Goal: Task Accomplishment & Management: Complete application form

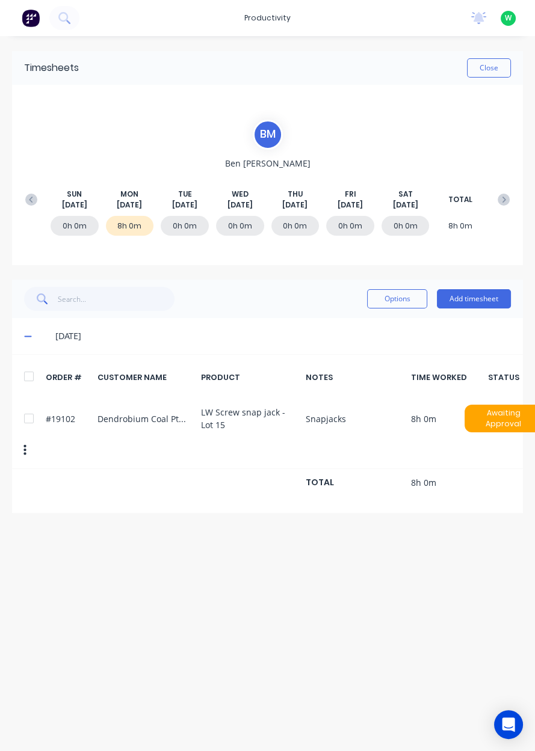
click at [493, 69] on button "Close" at bounding box center [489, 67] width 44 height 19
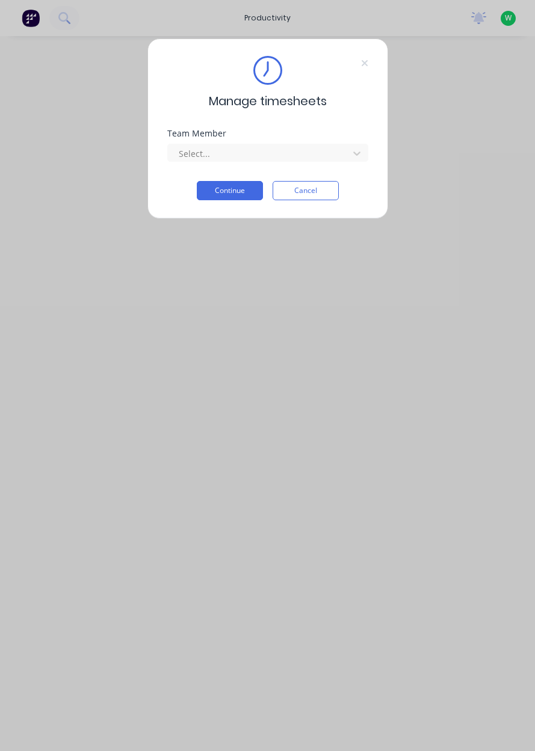
click at [177, 156] on input "text" at bounding box center [178, 153] width 2 height 13
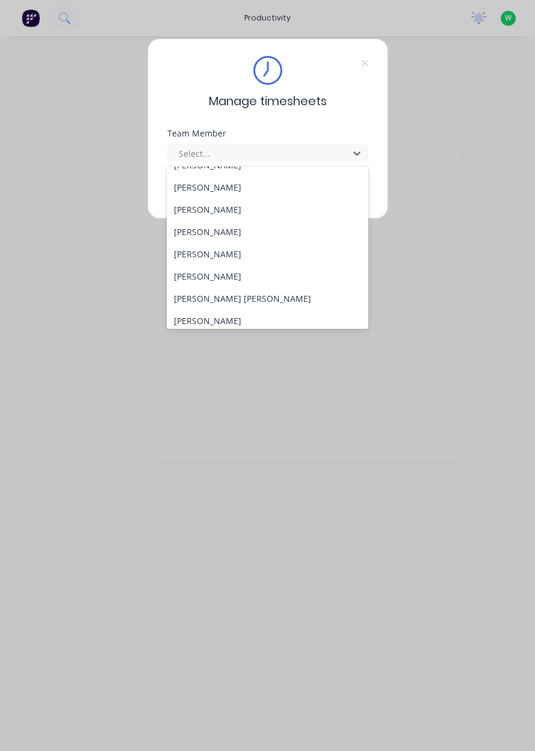
scroll to position [82, 0]
click at [185, 275] on div "[PERSON_NAME]" at bounding box center [267, 276] width 201 height 22
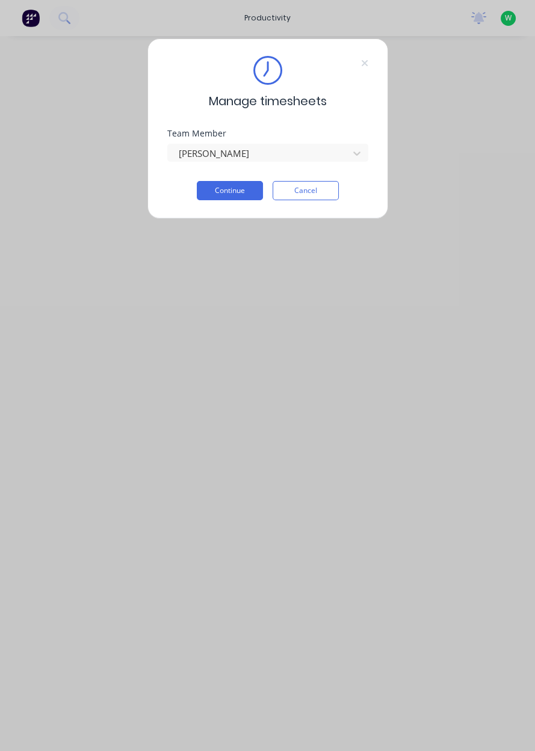
click at [206, 197] on button "Continue" at bounding box center [230, 190] width 66 height 19
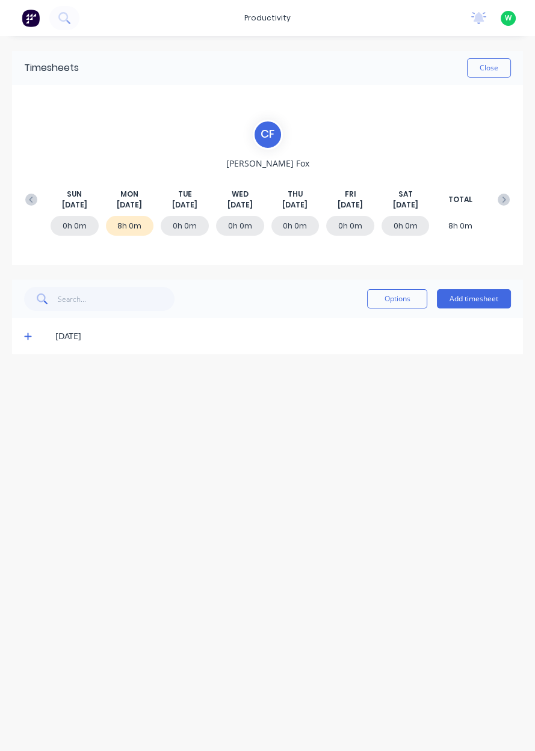
click at [476, 302] on button "Add timesheet" at bounding box center [474, 298] width 74 height 19
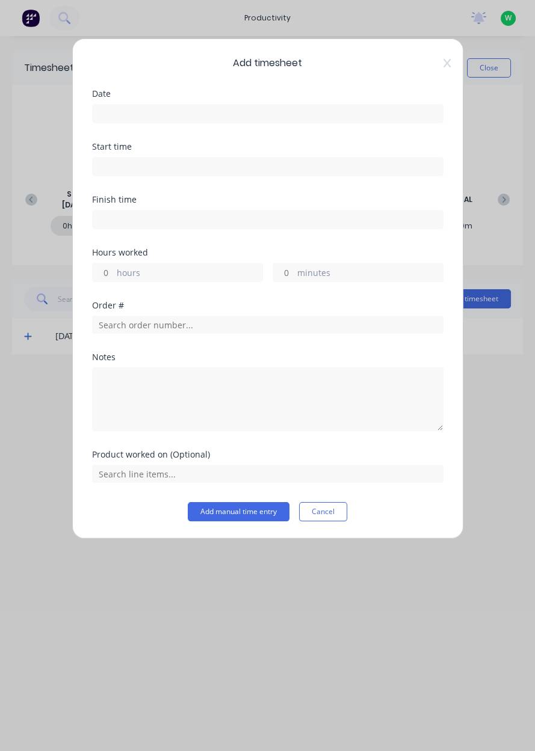
click at [113, 114] on input at bounding box center [268, 114] width 350 height 18
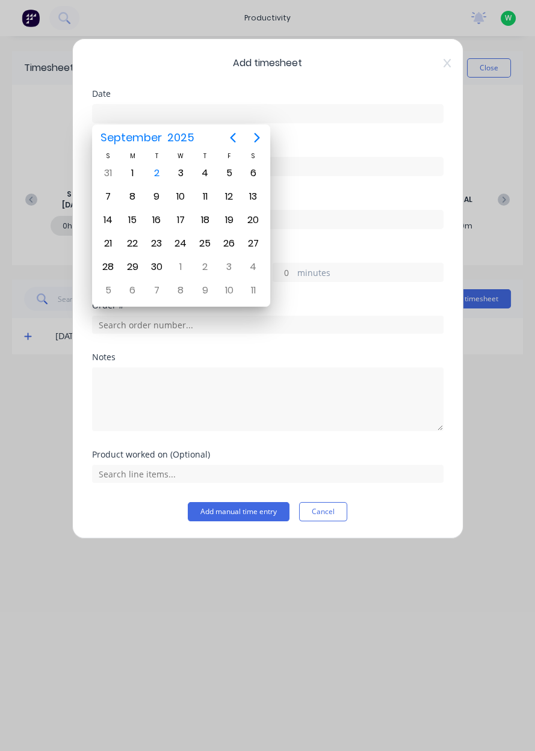
click at [155, 174] on div "2" at bounding box center [156, 173] width 18 height 18
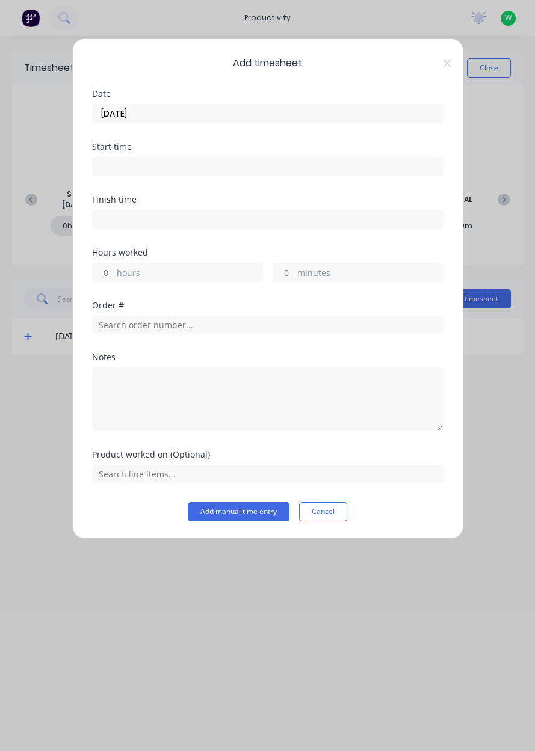
type input "[DATE]"
click at [111, 274] on input "hours" at bounding box center [103, 272] width 21 height 18
type input "3"
click at [111, 319] on input "text" at bounding box center [267, 325] width 351 height 18
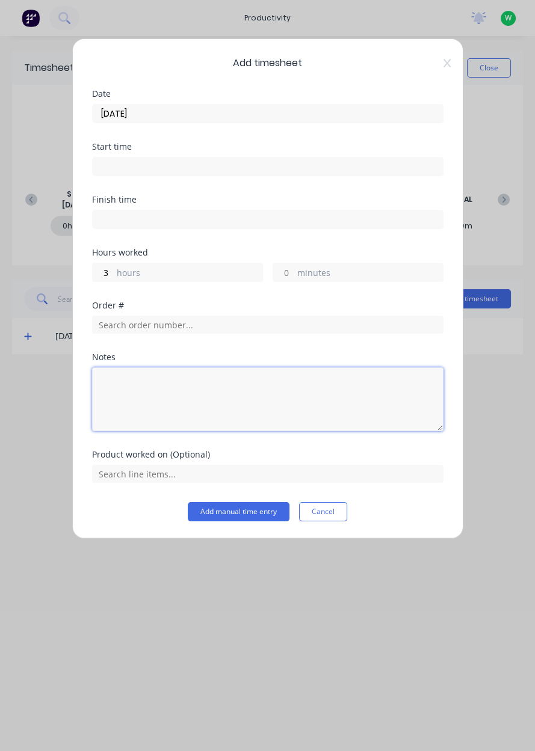
click at [132, 406] on textarea at bounding box center [267, 399] width 351 height 64
type textarea "Take photos, sort jobs, consumables from store, assist employees"
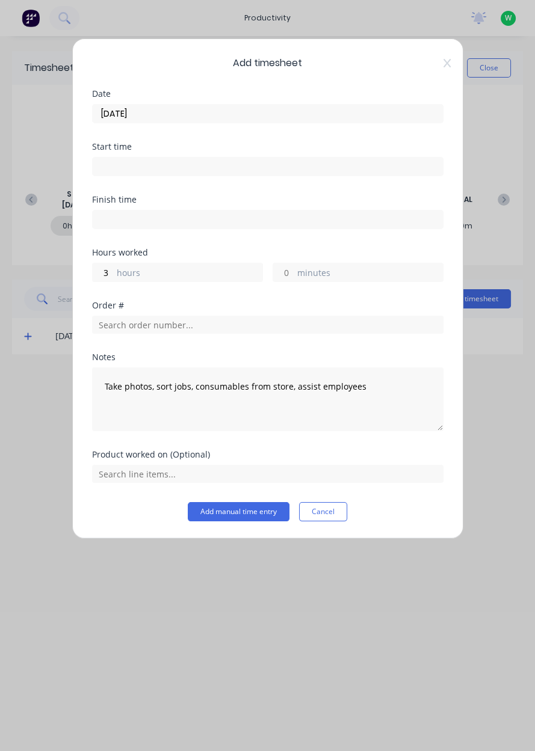
click at [256, 512] on button "Add manual time entry" at bounding box center [239, 511] width 102 height 19
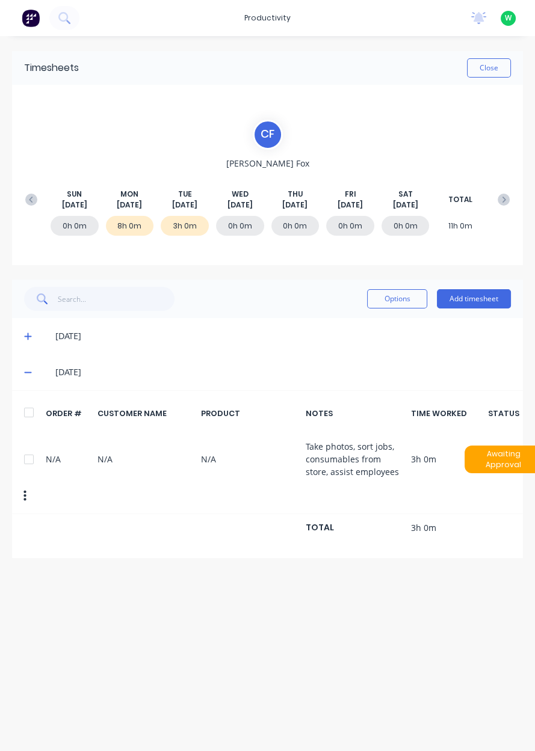
click at [492, 301] on button "Add timesheet" at bounding box center [474, 298] width 74 height 19
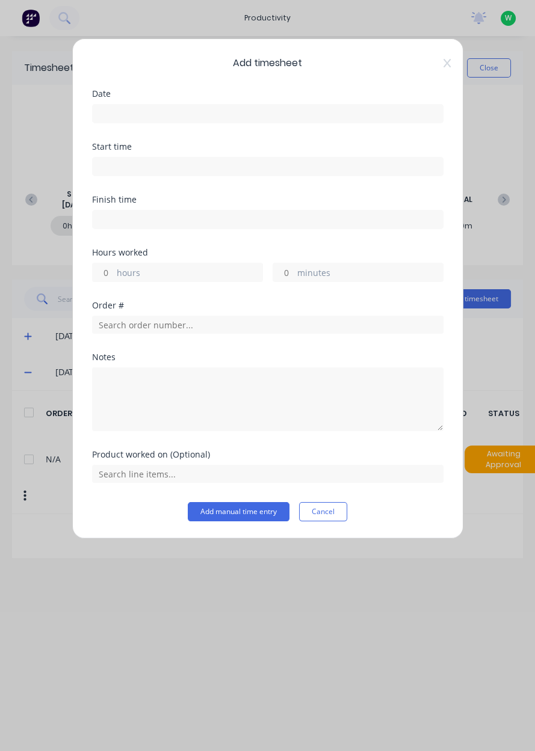
click at [378, 627] on div "Add timesheet Date Start time Finish time Hours worked hours minutes Order # No…" at bounding box center [267, 375] width 535 height 751
click at [334, 115] on input at bounding box center [268, 114] width 350 height 18
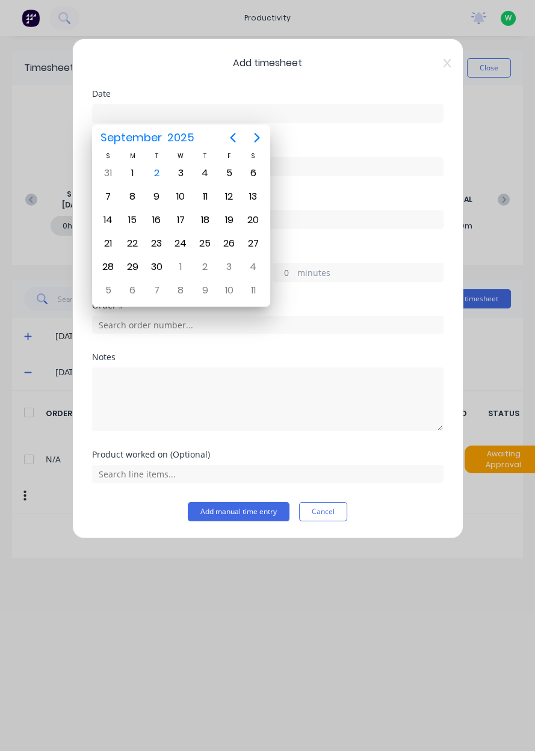
click at [162, 169] on div "2" at bounding box center [156, 173] width 18 height 18
type input "[DATE]"
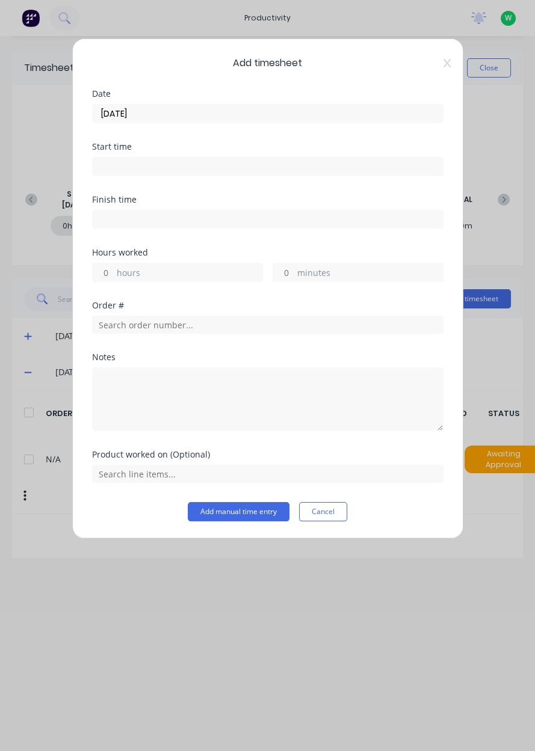
click at [165, 277] on label "hours" at bounding box center [190, 273] width 146 height 15
click at [114, 277] on input "hours" at bounding box center [103, 272] width 21 height 18
type input "2"
click at [221, 331] on input "text" at bounding box center [267, 325] width 351 height 18
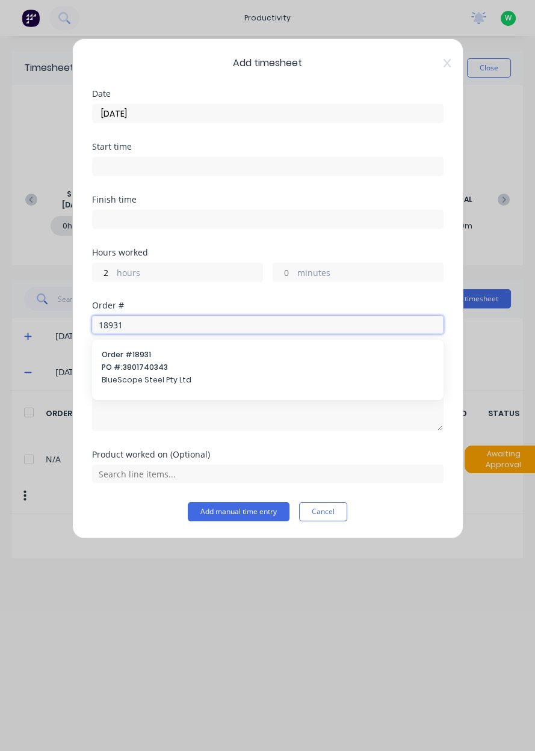
type input "18931"
click at [119, 367] on span "PO #: 3801740343" at bounding box center [268, 367] width 332 height 11
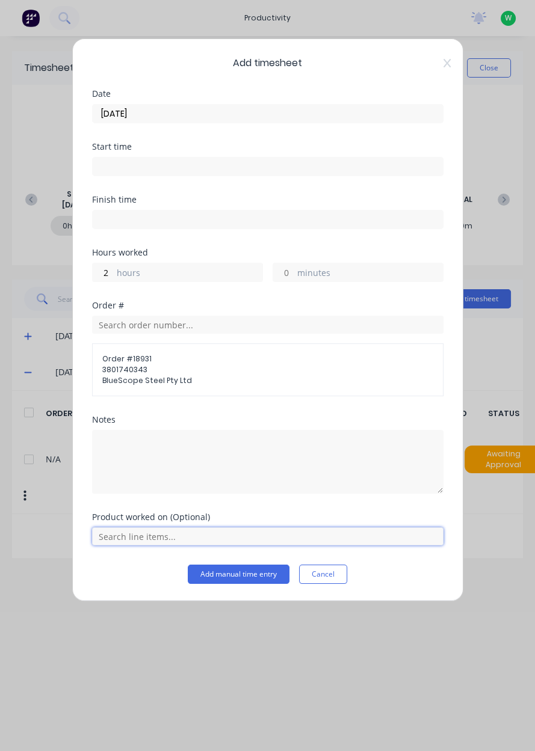
click at [109, 536] on input "text" at bounding box center [267, 536] width 351 height 18
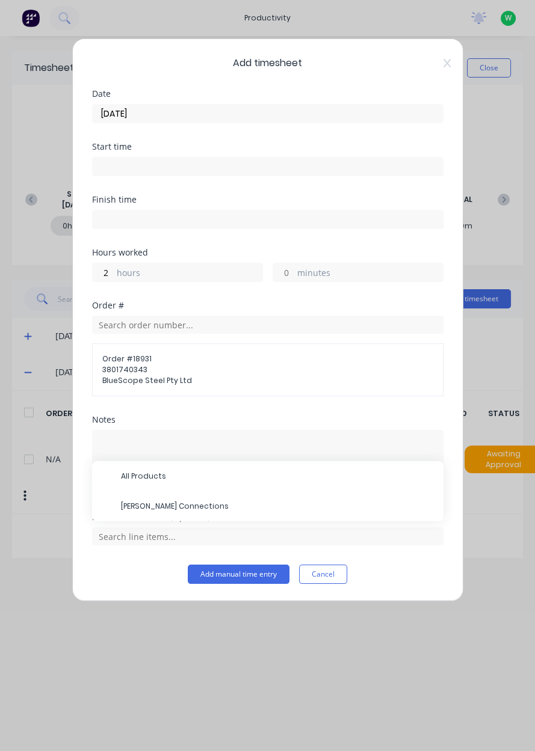
click at [130, 502] on span "BOS Lance Connections" at bounding box center [277, 506] width 313 height 11
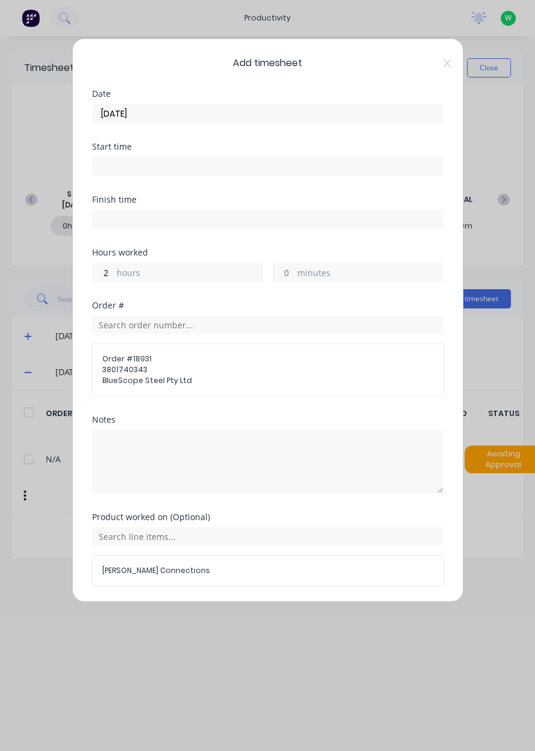
click at [209, 614] on button "Add manual time entry" at bounding box center [239, 615] width 102 height 19
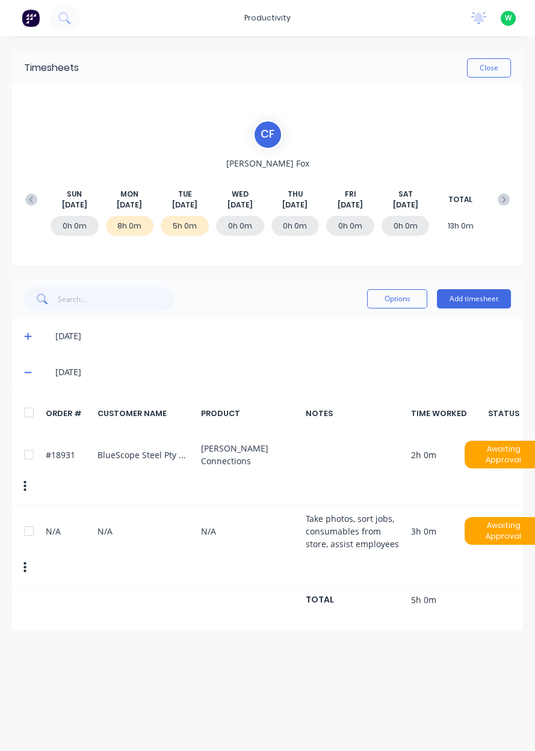
click at [480, 303] on button "Add timesheet" at bounding box center [474, 298] width 74 height 19
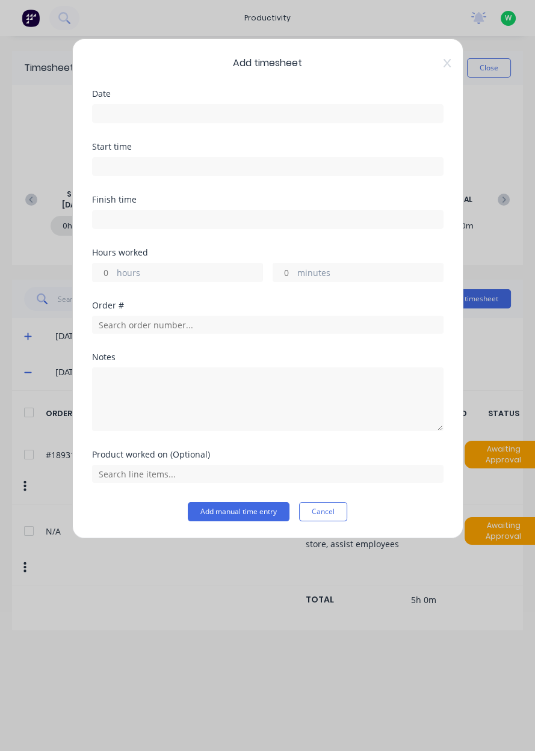
click at [102, 117] on input at bounding box center [268, 114] width 350 height 18
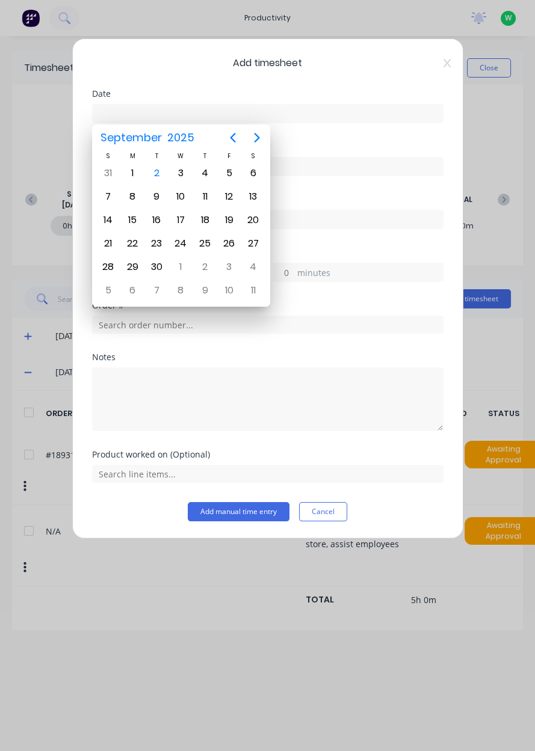
click at [149, 177] on div "2" at bounding box center [156, 173] width 18 height 18
type input "[DATE]"
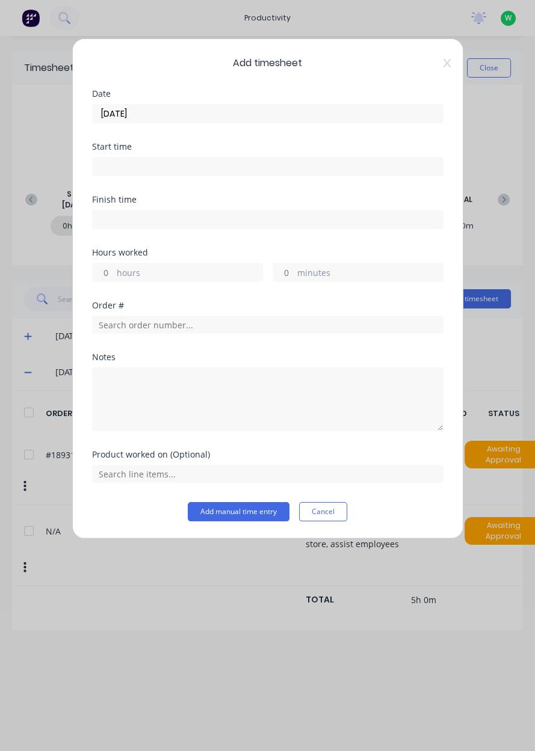
click at [111, 272] on input "hours" at bounding box center [103, 272] width 21 height 18
type input "3"
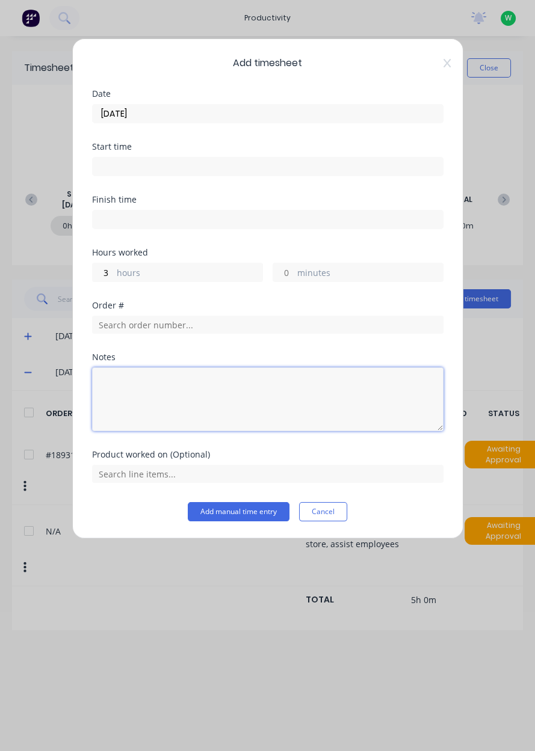
click at [121, 390] on textarea at bounding box center [267, 399] width 351 height 64
type textarea "Sick"
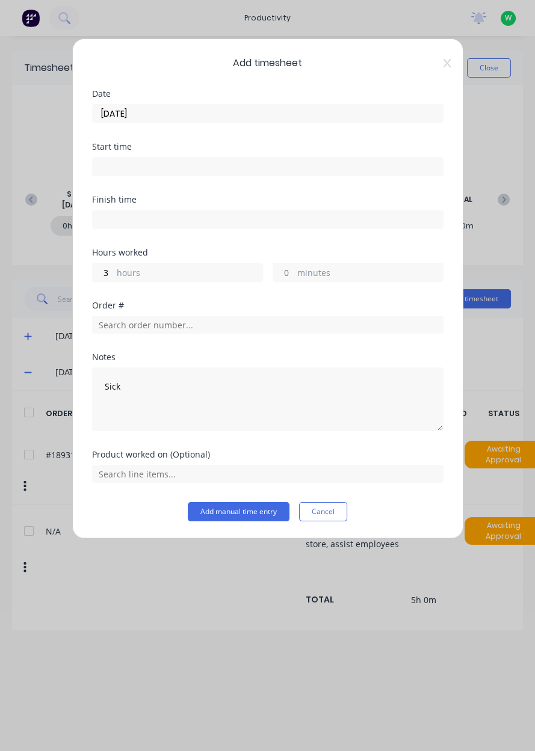
click at [211, 512] on button "Add manual time entry" at bounding box center [239, 511] width 102 height 19
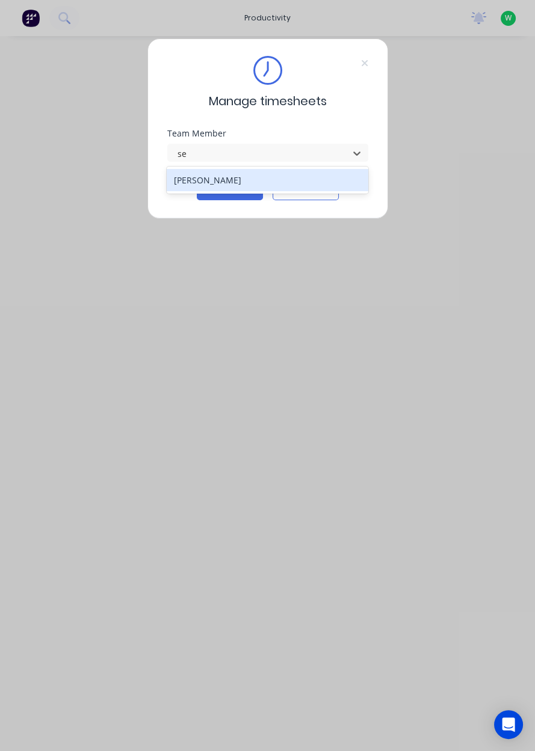
click at [239, 170] on div "[PERSON_NAME]" at bounding box center [267, 180] width 201 height 22
type input "se"
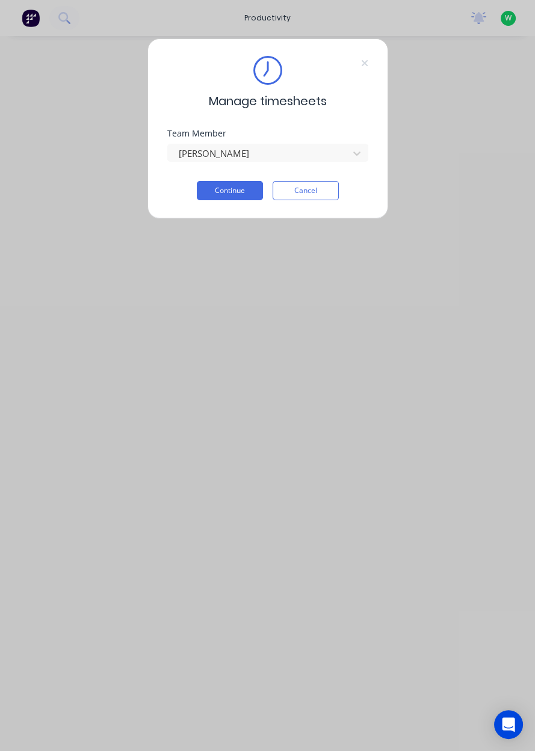
click at [235, 194] on button "Continue" at bounding box center [230, 190] width 66 height 19
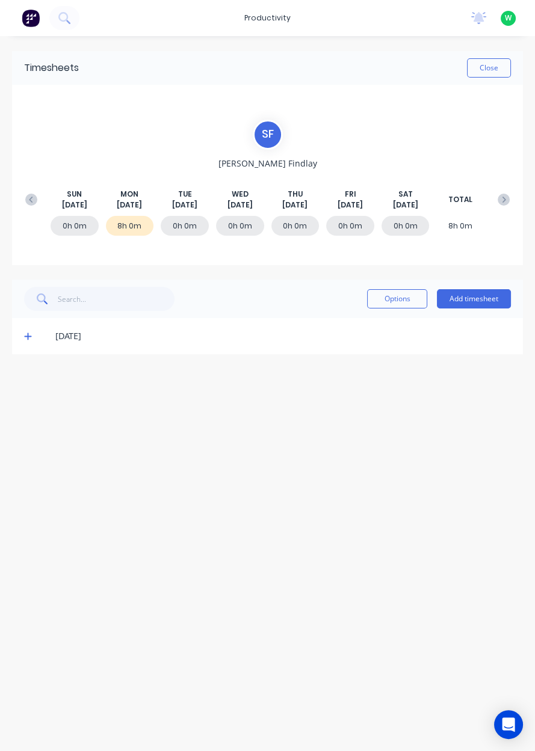
click at [483, 299] on button "Add timesheet" at bounding box center [474, 298] width 74 height 19
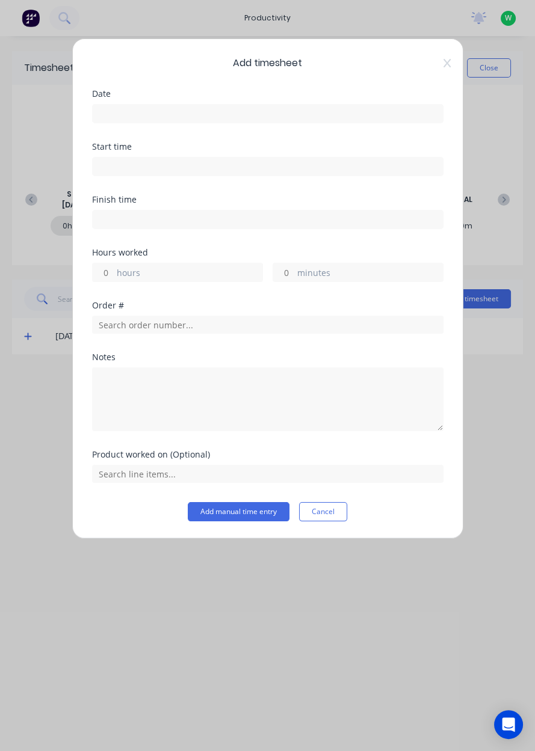
click at [256, 109] on input at bounding box center [268, 114] width 350 height 18
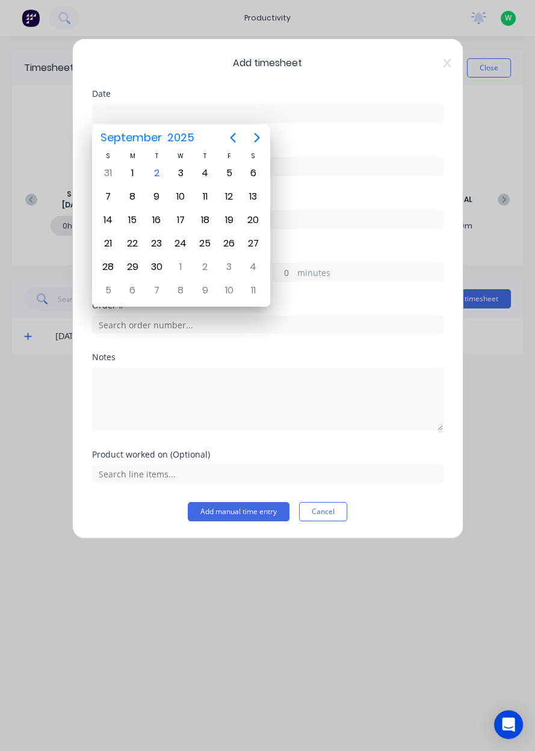
click at [156, 168] on div "2" at bounding box center [156, 173] width 18 height 18
type input "[DATE]"
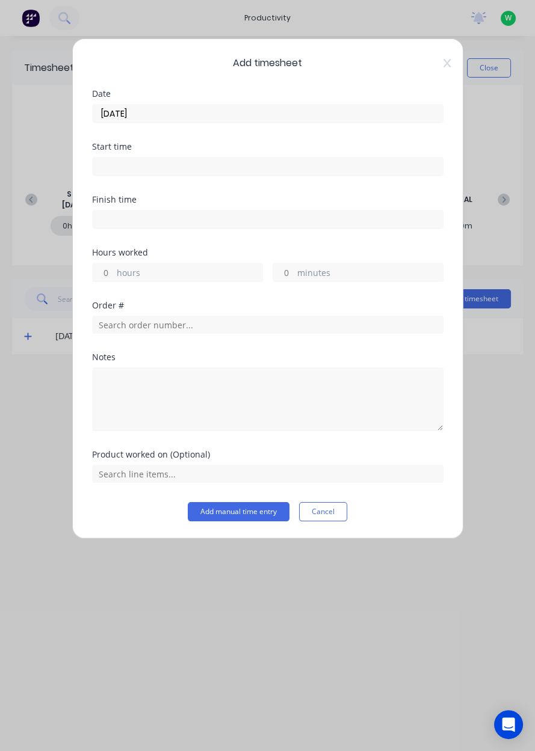
click at [168, 161] on input at bounding box center [268, 167] width 350 height 18
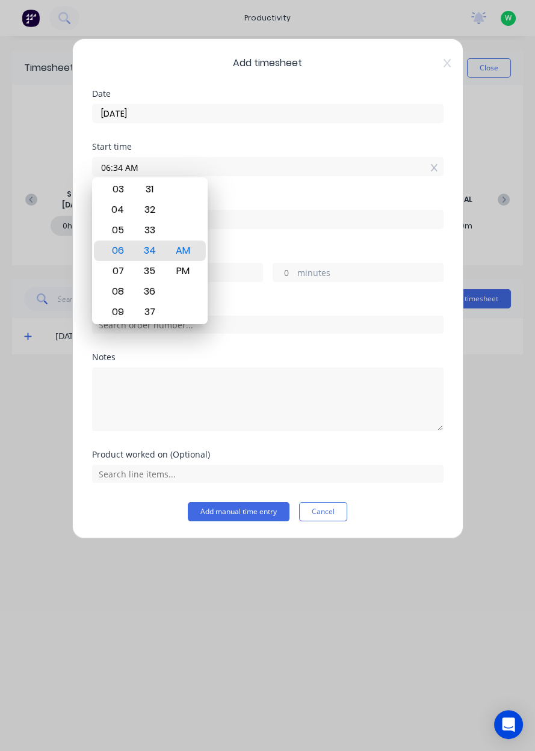
type input "06:00 AM"
click at [278, 190] on div "Start time 06:00 AM" at bounding box center [267, 169] width 351 height 53
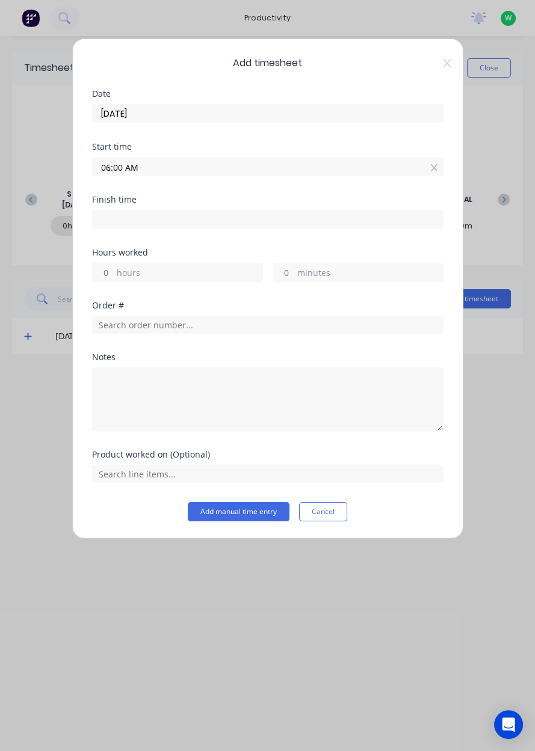
click at [150, 218] on input at bounding box center [268, 219] width 350 height 18
type input "11:34 AM"
type input "5"
type input "34"
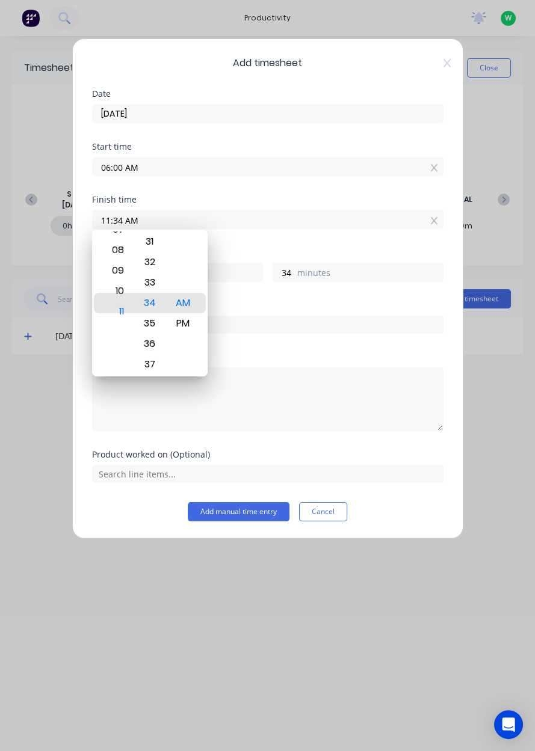
type input "12:34 AM"
type input "18"
type input "12:00 AM"
type input "0"
click at [183, 330] on div "PM" at bounding box center [182, 323] width 29 height 20
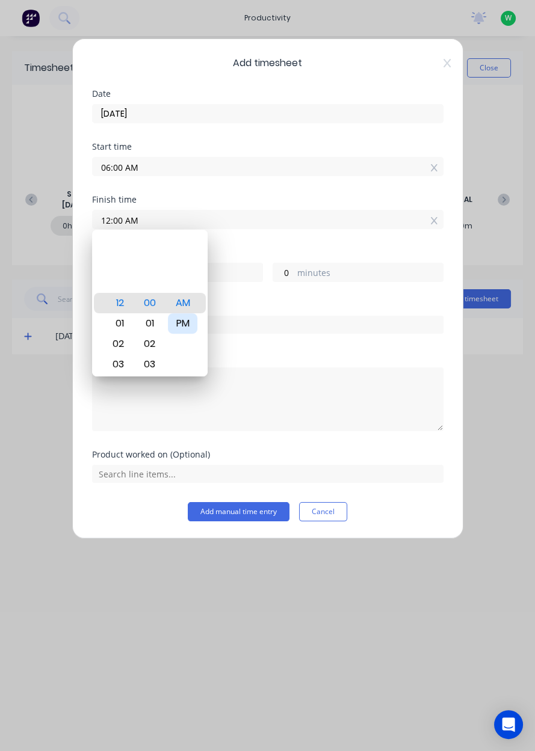
type input "12:00 PM"
type input "6"
click at [323, 215] on input "12:00 PM" at bounding box center [268, 219] width 350 height 18
click at [302, 192] on div "Start time 06:00 AM" at bounding box center [267, 169] width 351 height 53
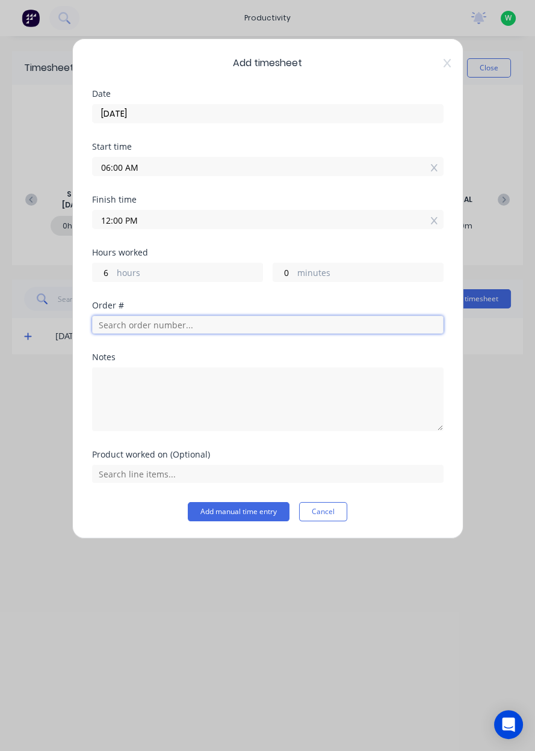
click at [169, 325] on input "text" at bounding box center [267, 325] width 351 height 18
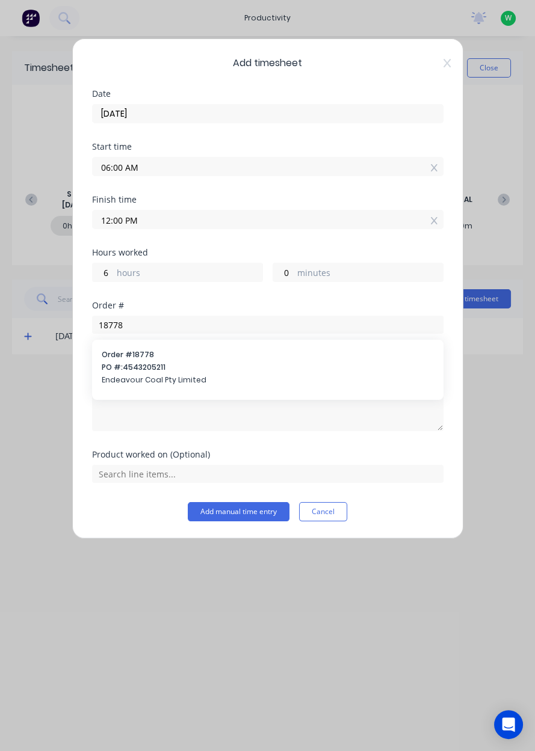
click at [244, 364] on div at bounding box center [267, 397] width 351 height 67
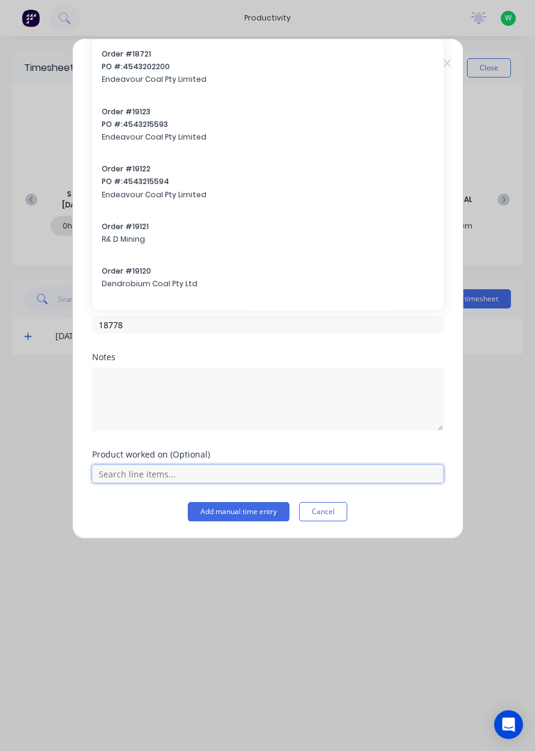
click at [185, 473] on input "text" at bounding box center [267, 474] width 351 height 18
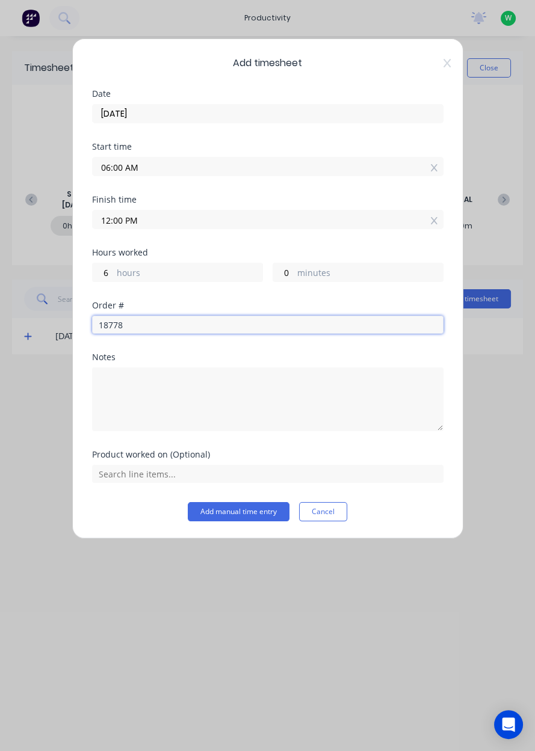
click at [188, 321] on input "18778" at bounding box center [267, 325] width 351 height 18
click at [191, 322] on input "18778" at bounding box center [267, 325] width 351 height 18
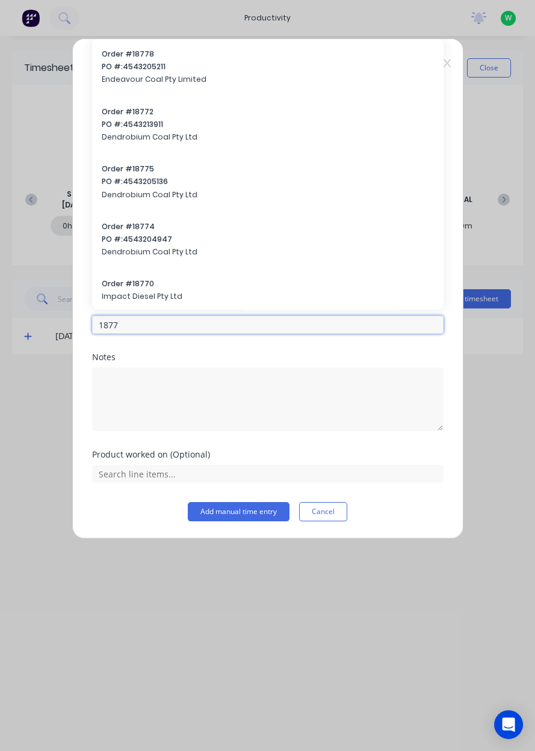
type input "18778"
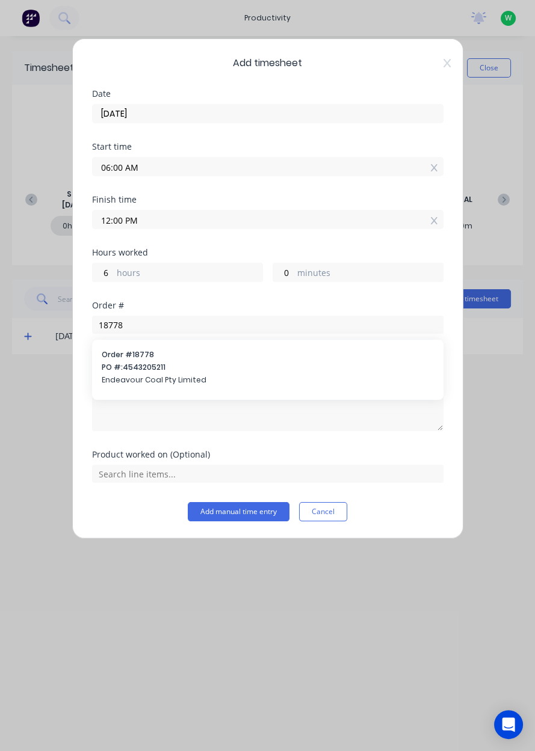
click at [172, 369] on span "PO #: 4543205211" at bounding box center [268, 367] width 332 height 11
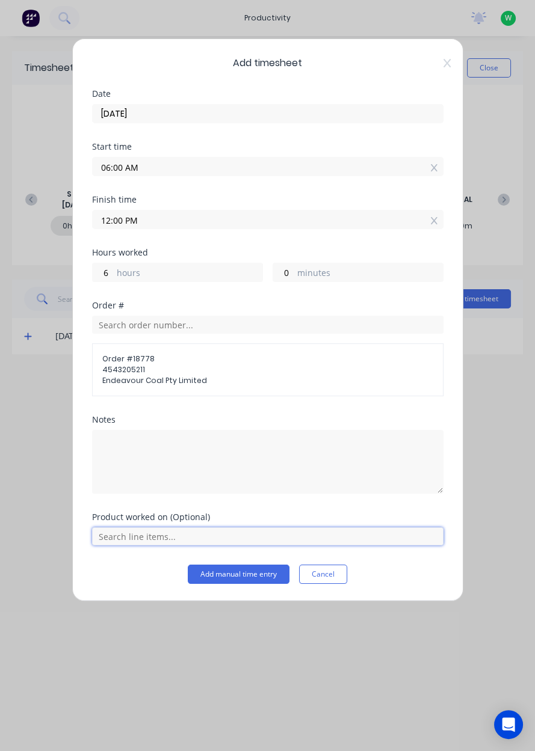
click at [172, 534] on input "text" at bounding box center [267, 536] width 351 height 18
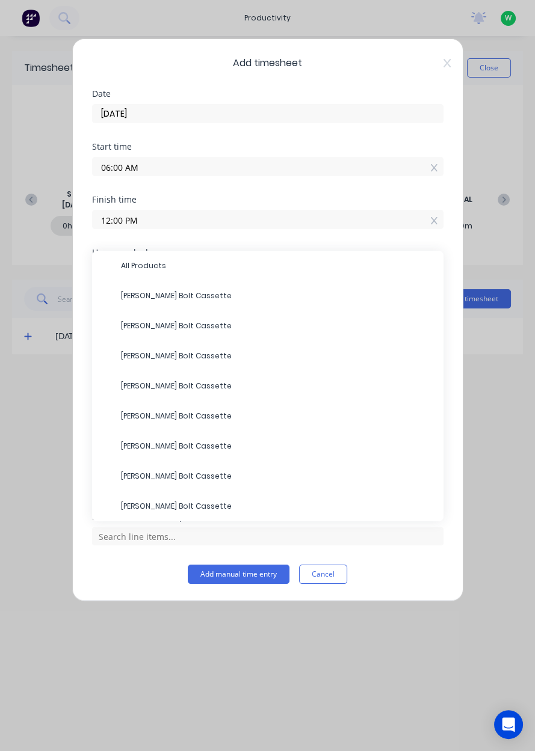
click at [172, 269] on span "All Products" at bounding box center [277, 265] width 313 height 11
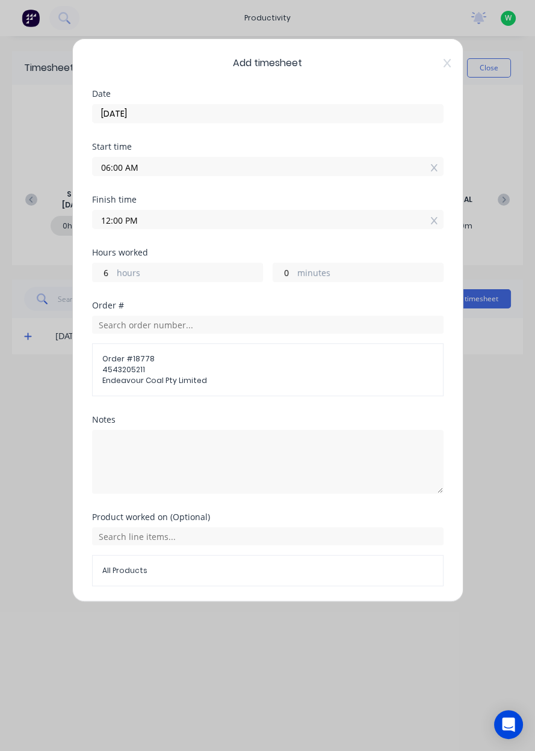
scroll to position [37, 0]
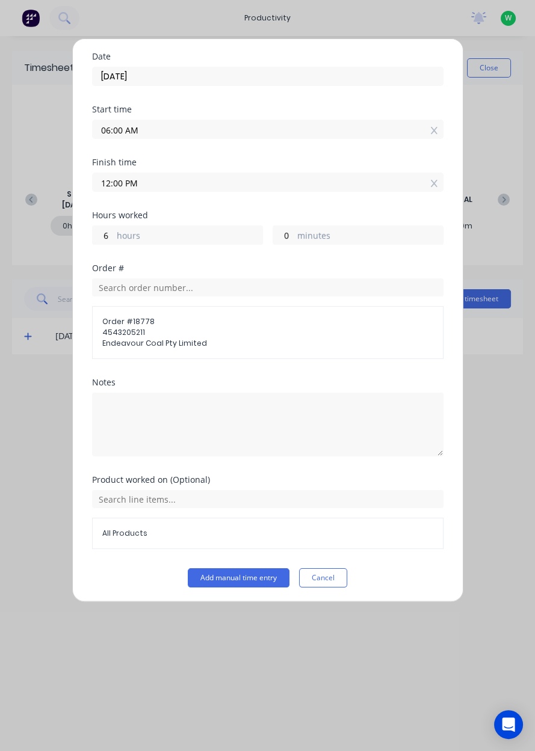
click at [231, 576] on button "Add manual time entry" at bounding box center [239, 577] width 102 height 19
click at [354, 179] on input "12:00 PM" at bounding box center [268, 182] width 350 height 18
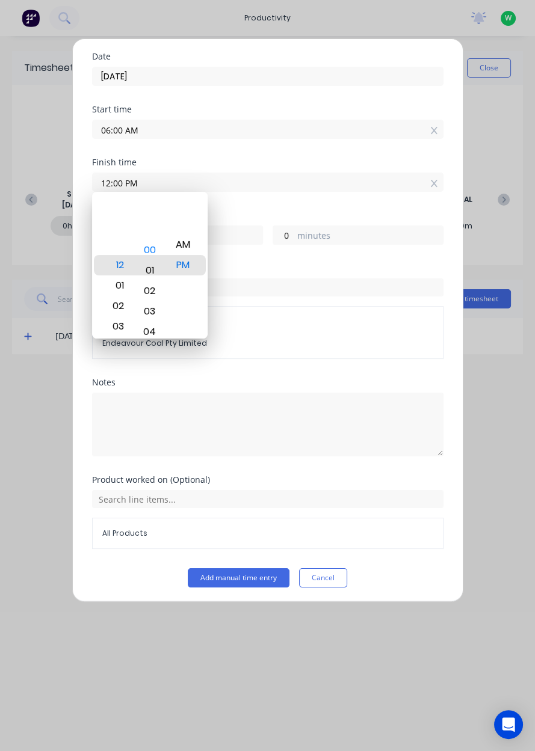
type input "12:01 PM"
type input "1"
click at [303, 323] on span "Order # 18778" at bounding box center [267, 321] width 331 height 11
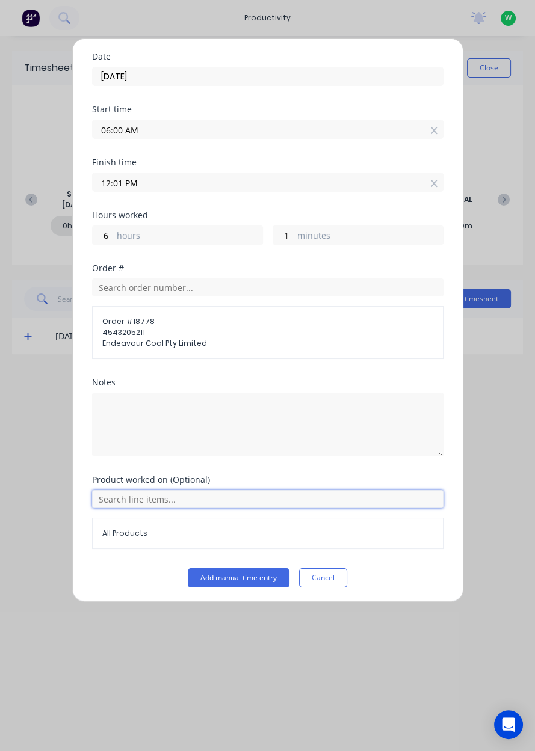
click at [245, 493] on input "text" at bounding box center [267, 499] width 351 height 18
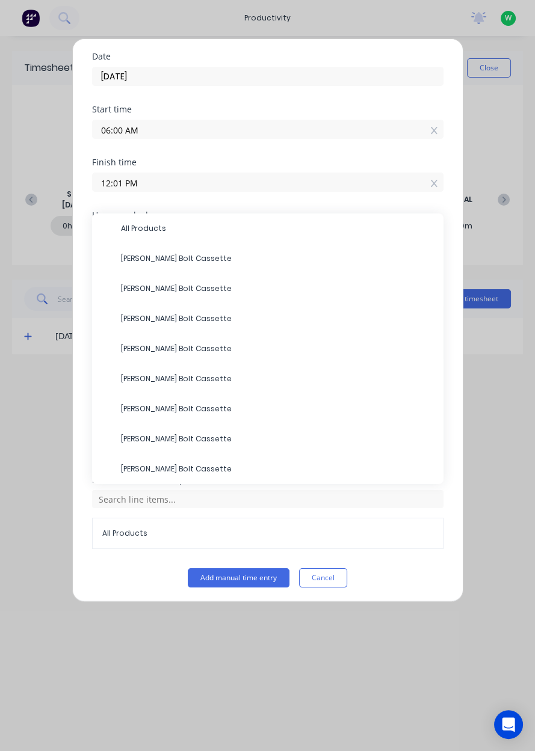
click at [167, 228] on span "All Products" at bounding box center [277, 228] width 313 height 11
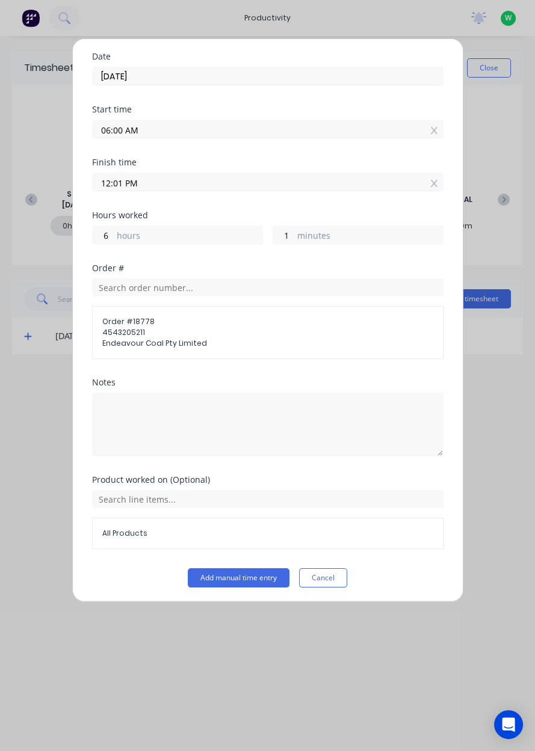
click at [236, 579] on button "Add manual time entry" at bounding box center [239, 577] width 102 height 19
click at [209, 180] on input "12:01 PM" at bounding box center [268, 182] width 350 height 18
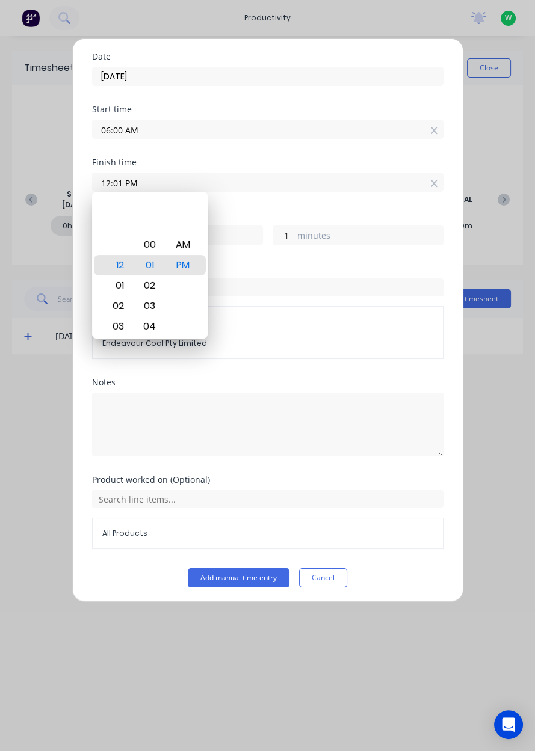
type input "11:01 PM"
type input "17"
type input "11:41 PM"
type input "41"
type input "11:59 PM"
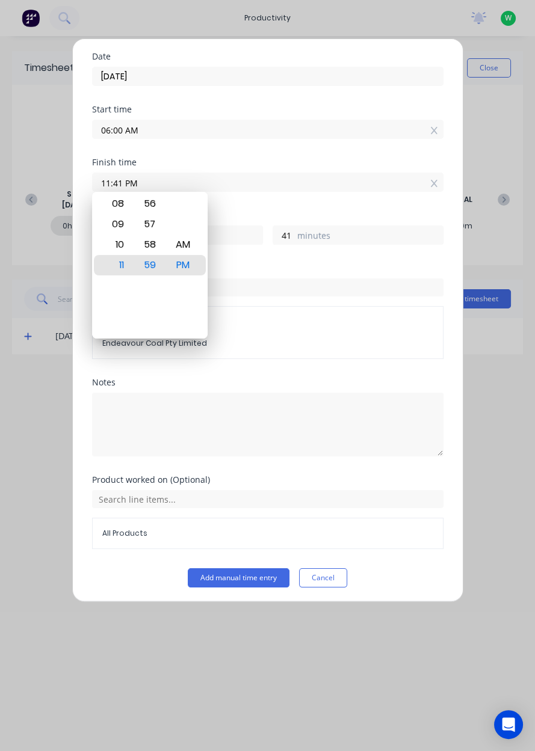
type input "59"
type input "11:59 AM"
type input "5"
click at [286, 327] on span "4543205211" at bounding box center [267, 332] width 331 height 11
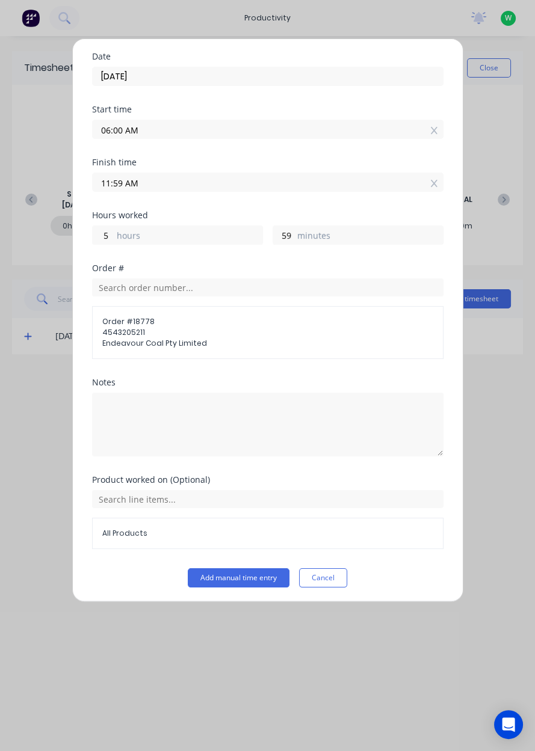
click at [343, 333] on span "4543205211" at bounding box center [267, 332] width 331 height 11
click at [201, 498] on input "text" at bounding box center [267, 499] width 351 height 18
click at [44, 438] on div "Add timesheet Date [DATE] Start time 06:00 AM Finish time 11:59 AM Hours worked…" at bounding box center [267, 375] width 535 height 751
click at [238, 574] on button "Add manual time entry" at bounding box center [239, 577] width 102 height 19
click at [379, 133] on input "06:00 AM" at bounding box center [268, 129] width 350 height 18
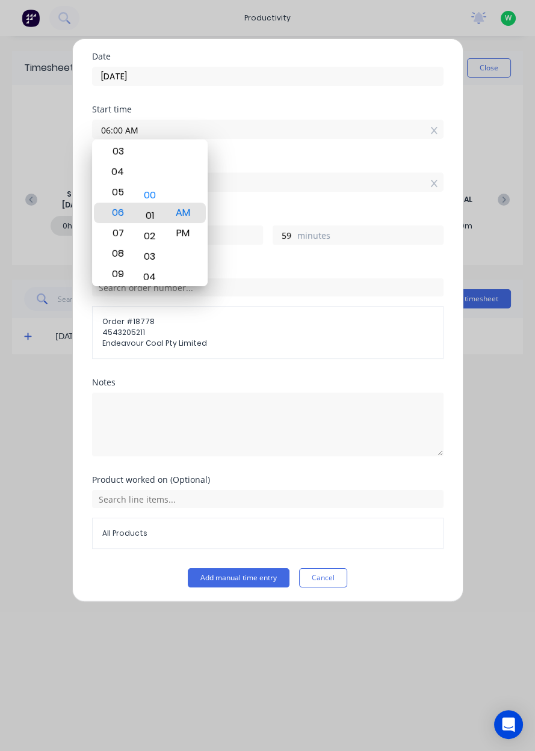
type input "06:01 AM"
type input "58"
click at [271, 177] on input "11:59 AM" at bounding box center [268, 182] width 350 height 18
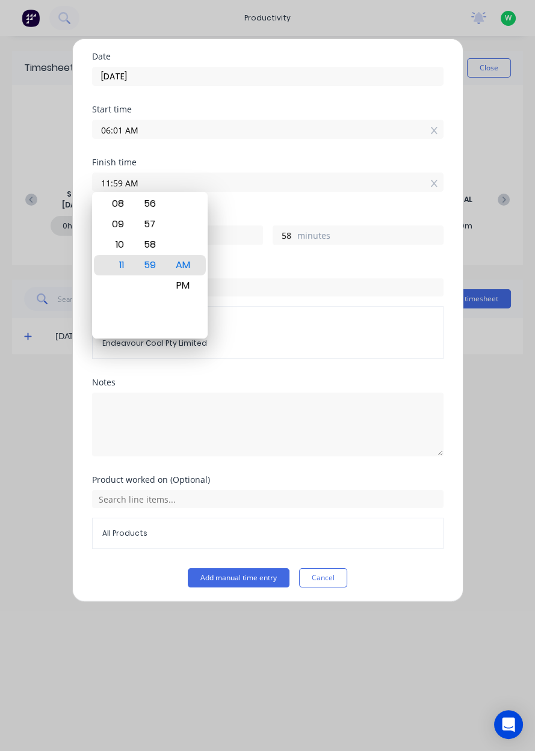
click at [284, 393] on textarea at bounding box center [267, 425] width 351 height 64
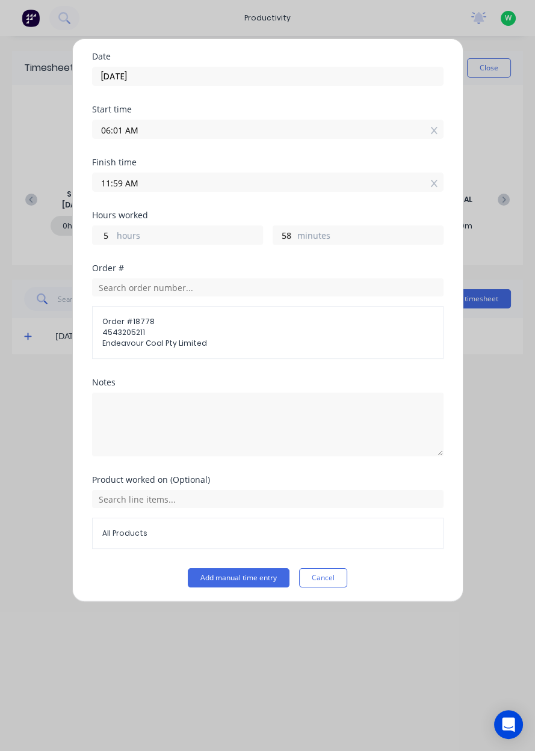
click at [251, 571] on button "Add manual time entry" at bounding box center [239, 577] width 102 height 19
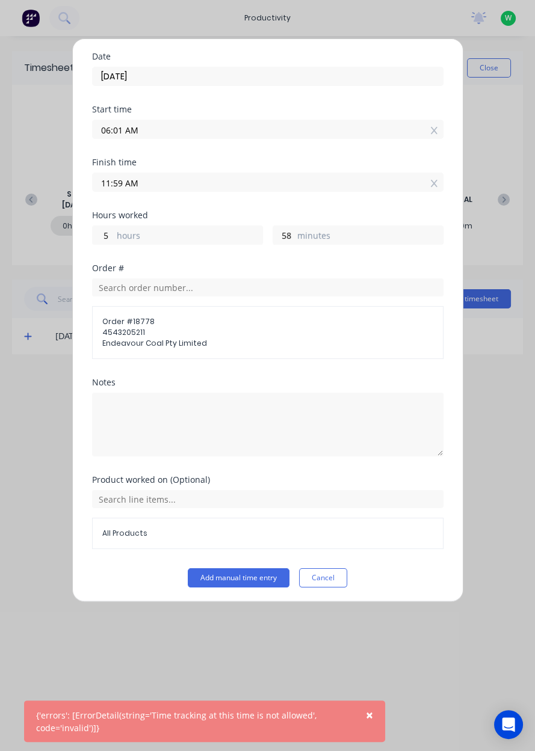
click at [205, 725] on div "{'errors': [ErrorDetail(string='Time tracking at this time is not allowed', cod…" at bounding box center [192, 721] width 312 height 25
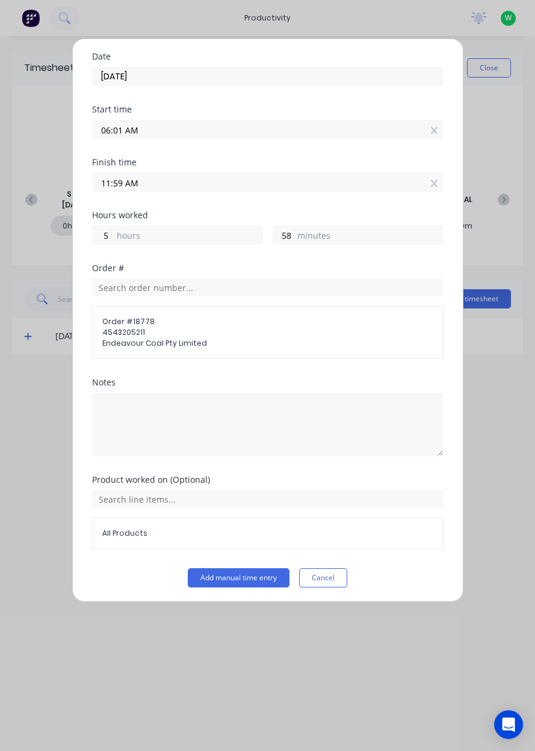
click at [434, 127] on icon at bounding box center [434, 130] width 7 height 8
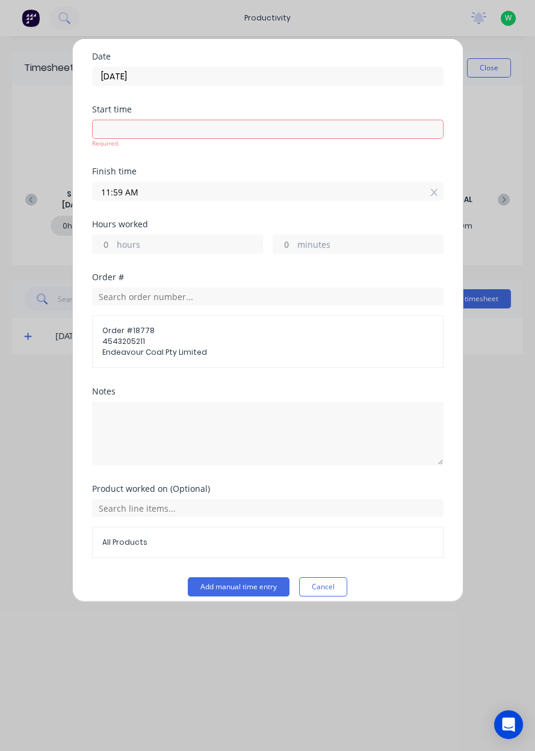
click at [434, 191] on icon at bounding box center [434, 192] width 7 height 8
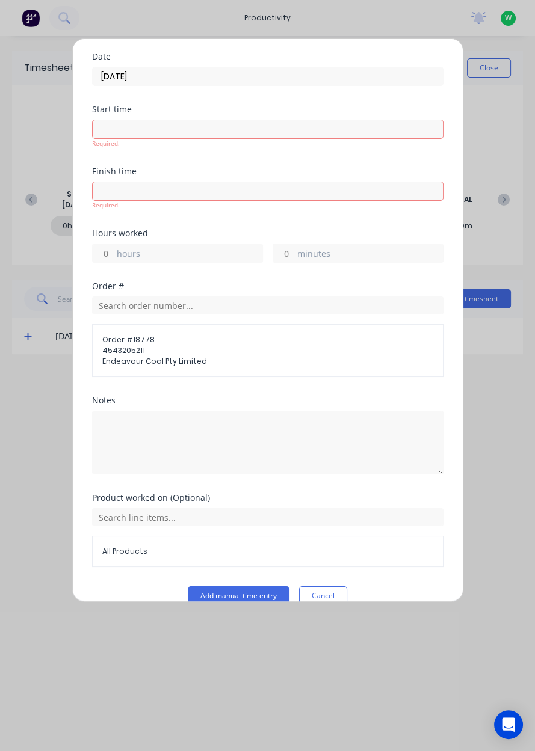
click at [109, 250] on input "hours" at bounding box center [103, 253] width 21 height 18
type input "6"
click at [497, 384] on div "Add timesheet Date [DATE] Start time Required. Finish time Required. Hours work…" at bounding box center [267, 375] width 535 height 751
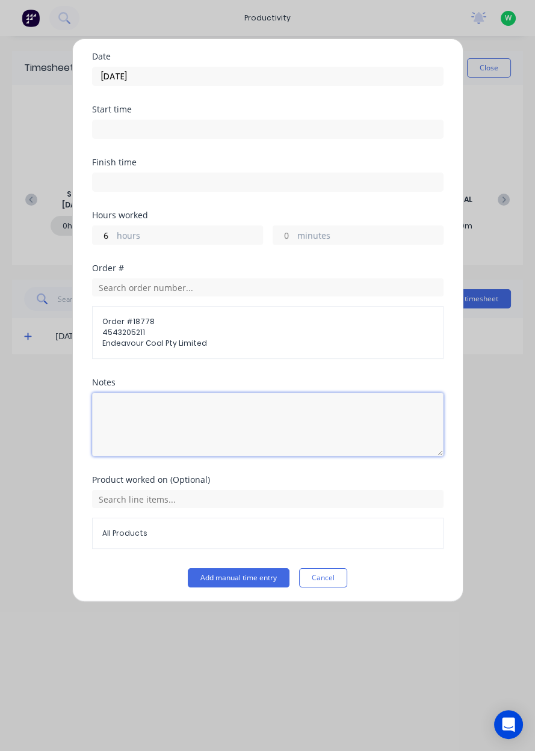
click at [181, 412] on textarea at bounding box center [267, 425] width 351 height 64
click at [131, 409] on textarea "Started @6am" at bounding box center [267, 425] width 351 height 64
click at [223, 412] on textarea "Started - @6am" at bounding box center [267, 425] width 351 height 64
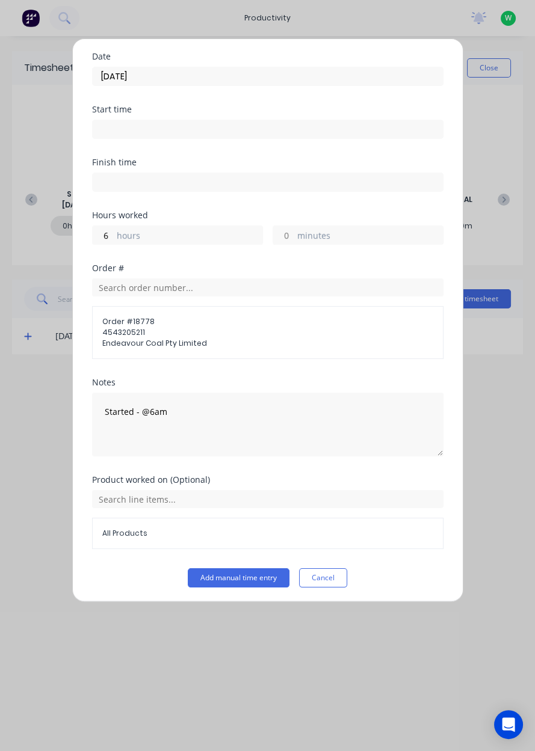
click at [484, 311] on div "Add timesheet Date [DATE] Start time Finish time Hours worked 6 hours minutes O…" at bounding box center [267, 375] width 535 height 751
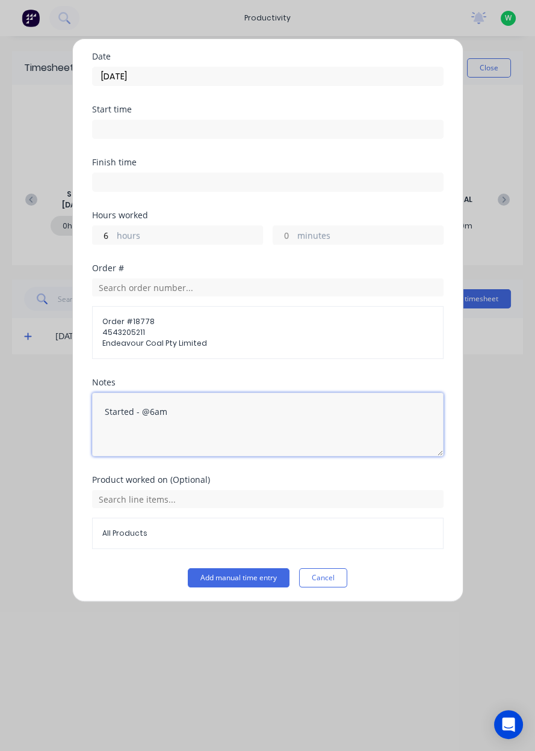
click at [172, 414] on textarea "Started - @6am" at bounding box center [267, 425] width 351 height 64
type textarea "Started - @6am Finish - @12"
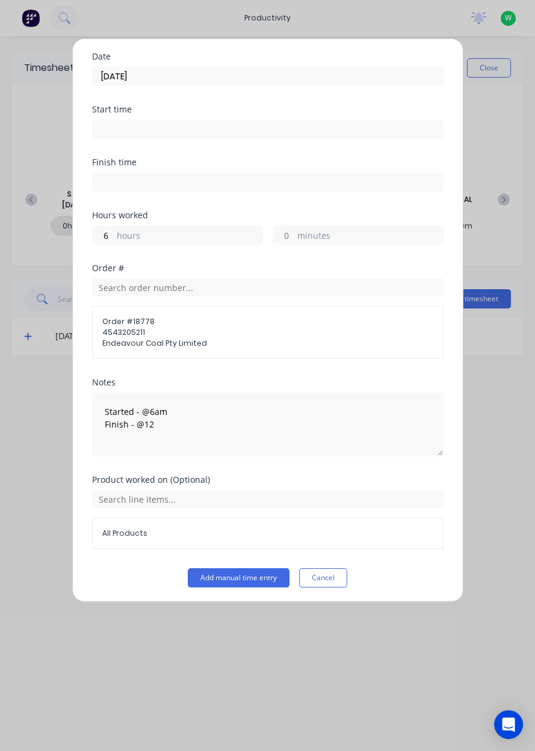
click at [251, 578] on button "Add manual time entry" at bounding box center [239, 577] width 102 height 19
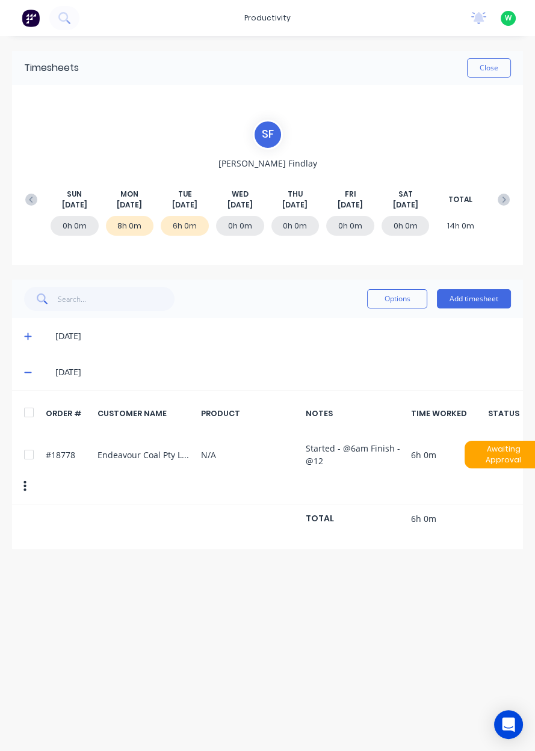
click at [494, 69] on button "Close" at bounding box center [489, 67] width 44 height 19
